Goal: Task Accomplishment & Management: Manage account settings

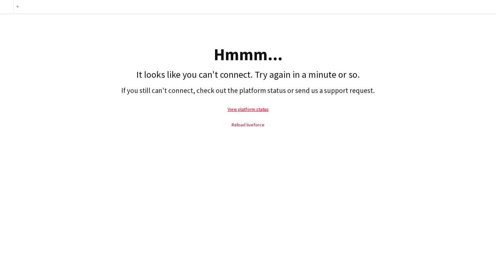
click at [242, 127] on link "Reload liveforce" at bounding box center [248, 125] width 33 height 6
click at [238, 112] on link "View platform status" at bounding box center [248, 109] width 41 height 6
click at [246, 126] on link "Reload liveforce" at bounding box center [248, 125] width 33 height 6
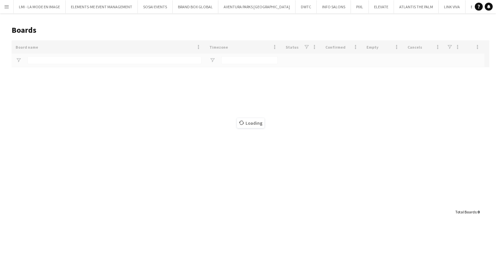
type input "*****"
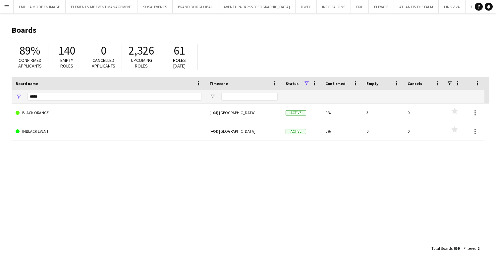
click at [11, 7] on button "Menu" at bounding box center [6, 6] width 13 height 13
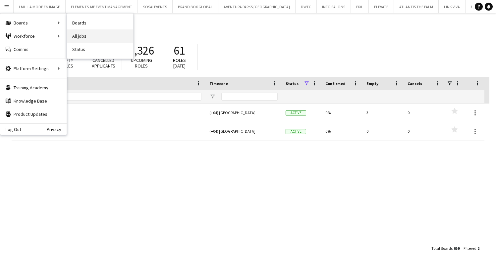
click at [86, 36] on link "All jobs" at bounding box center [100, 35] width 66 height 13
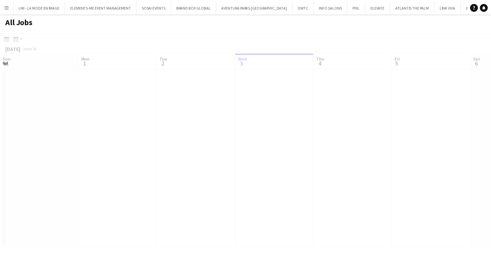
scroll to position [0, 158]
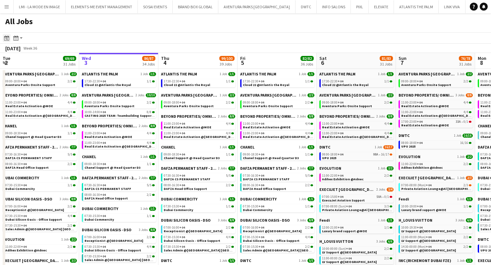
click at [7, 39] on icon at bounding box center [7, 39] width 2 height 2
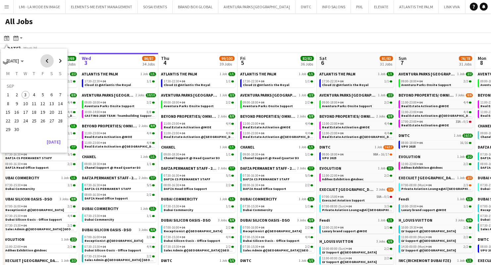
click at [48, 65] on span "Previous month" at bounding box center [46, 60] width 13 height 13
click at [18, 94] on span "6" at bounding box center [17, 97] width 8 height 8
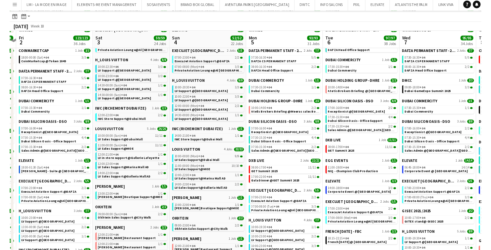
scroll to position [64, 0]
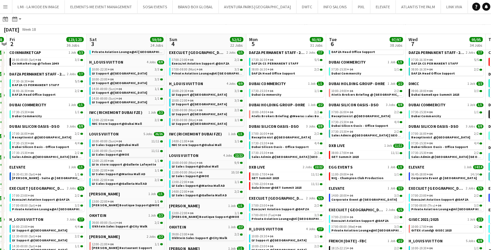
click at [214, 24] on app-toolbar "Date picker MAY 2025 MAY 2025 Monday M Tuesday T Wednesday W Thursday T Friday …" at bounding box center [245, 18] width 491 height 11
click at [4, 21] on icon at bounding box center [6, 18] width 5 height 5
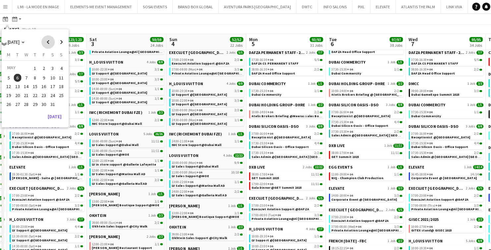
click at [46, 41] on span "Previous month" at bounding box center [48, 41] width 13 height 13
click at [36, 76] on span "6" at bounding box center [36, 77] width 8 height 8
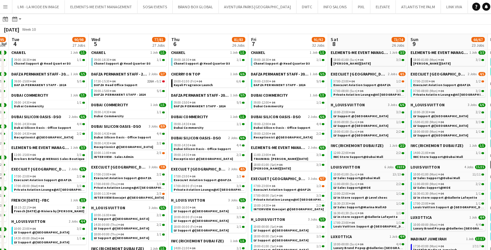
click at [258, 21] on app-toolbar "Date picker MAR 2025 MAR 2025 Monday M Tuesday T Wednesday W Thursday T Friday …" at bounding box center [245, 18] width 491 height 11
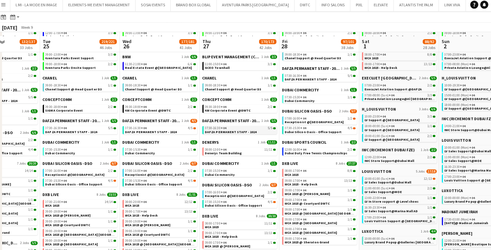
scroll to position [54, 0]
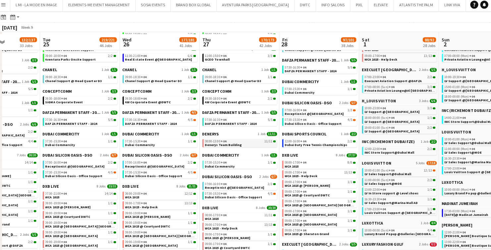
click at [221, 143] on span "Denerys Team Building" at bounding box center [225, 145] width 37 height 4
click at [261, 18] on app-toolbar "Date picker MAR 2025 MAR 2025 Monday M Tuesday T Wednesday W Thursday T Friday …" at bounding box center [245, 18] width 491 height 11
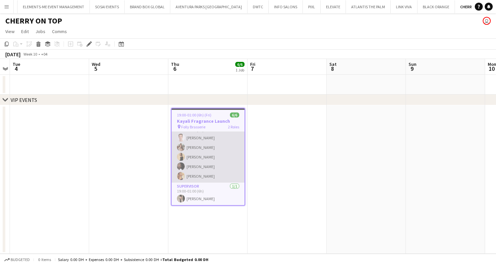
scroll to position [10, 0]
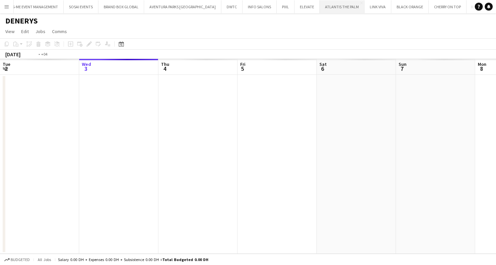
scroll to position [0, 228]
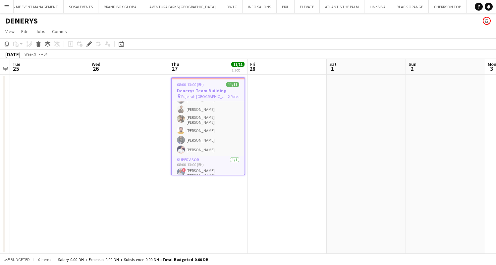
click at [198, 94] on span "Fujeirah [GEOGRAPHIC_DATA] [GEOGRAPHIC_DATA]" at bounding box center [204, 96] width 47 height 5
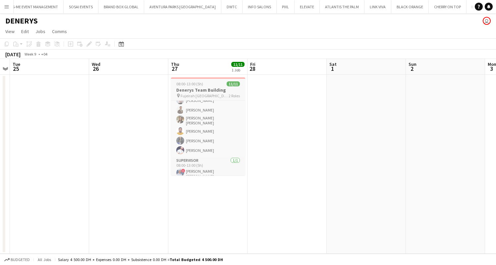
click at [195, 88] on h3 "Denerys Team Building" at bounding box center [208, 90] width 74 height 6
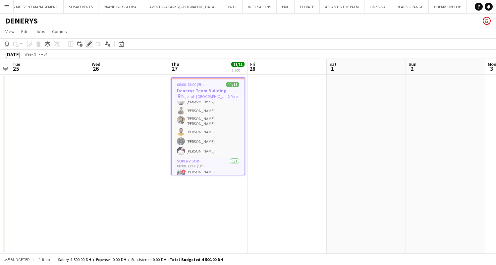
click at [88, 43] on icon "Edit" at bounding box center [88, 43] width 5 height 5
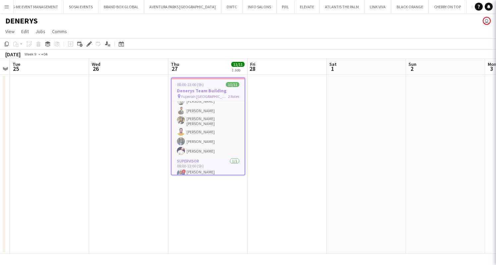
type input "**********"
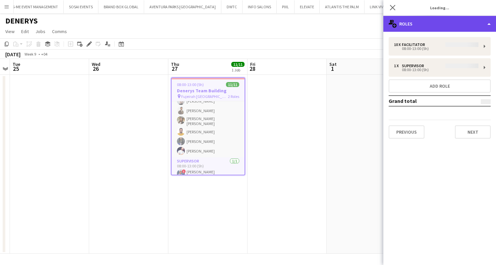
click at [424, 25] on div "multiple-users-add Roles" at bounding box center [439, 24] width 113 height 16
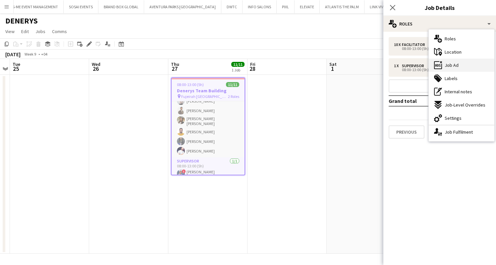
click at [444, 66] on div "ads-window Job Ad" at bounding box center [462, 65] width 66 height 13
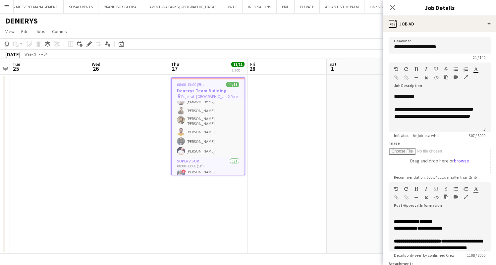
scroll to position [0, 0]
drag, startPoint x: 457, startPoint y: 223, endPoint x: 382, endPoint y: 208, distance: 76.6
click at [382, 208] on body "Menu Boards Boards Boards All jobs Status Workforce Workforce My Workforce Recr…" at bounding box center [248, 132] width 496 height 265
copy span "**********"
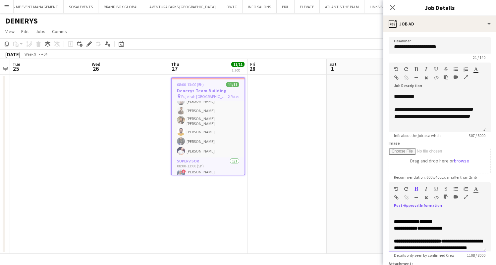
click at [420, 229] on div "**********" at bounding box center [437, 232] width 97 height 40
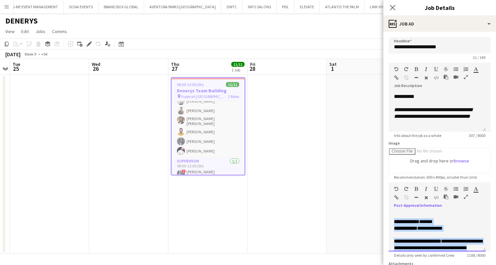
copy span "**********"
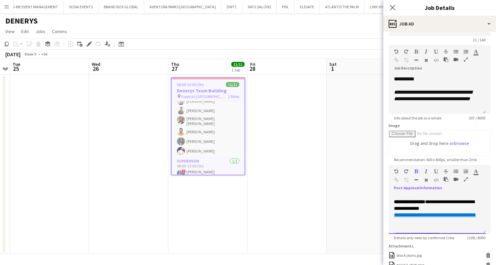
scroll to position [49, 0]
